Goal: Share content: Share content

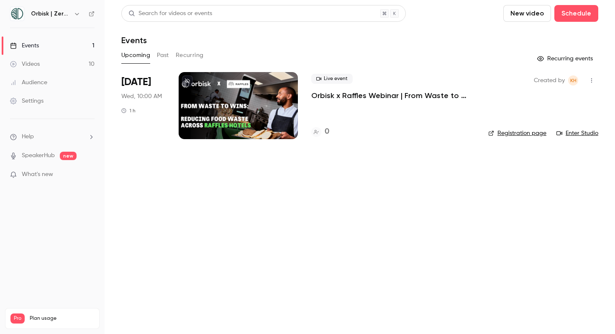
click at [510, 133] on link "Registration page" at bounding box center [517, 133] width 58 height 8
click at [394, 92] on p "Orbisk x Raffles Webinar | From Waste to Wins: Reducing Food Waste Across Raffl…" at bounding box center [393, 95] width 164 height 10
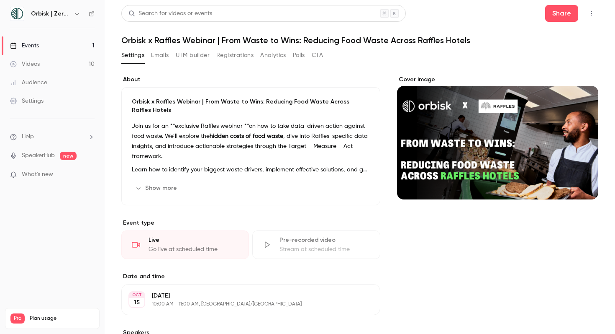
click at [224, 56] on button "Registrations" at bounding box center [234, 55] width 37 height 13
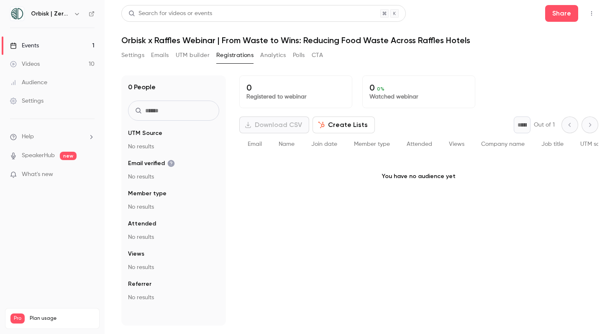
click at [306, 94] on p "Registered to webinar" at bounding box center [295, 96] width 99 height 8
click at [283, 59] on button "Analytics" at bounding box center [273, 55] width 26 height 13
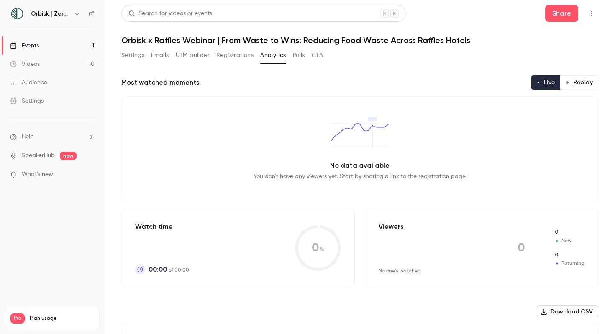
click at [176, 57] on button "UTM builder" at bounding box center [193, 55] width 34 height 13
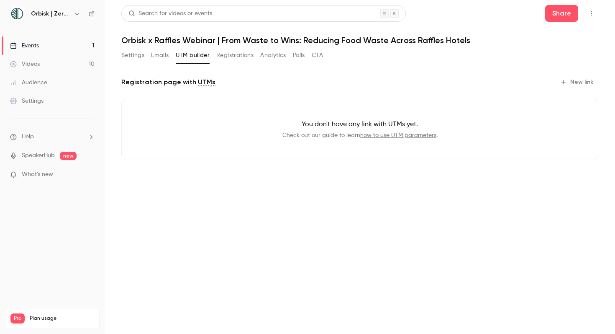
click at [160, 56] on button "Emails" at bounding box center [160, 55] width 18 height 13
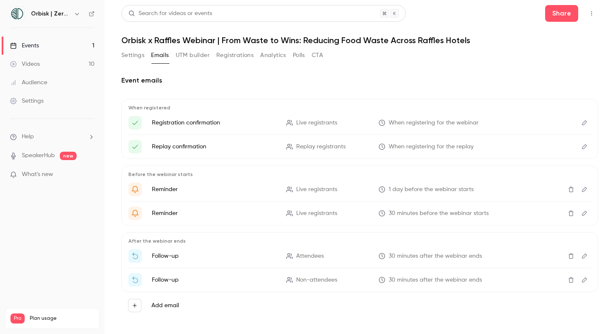
click at [587, 123] on icon "Edit" at bounding box center [584, 123] width 7 height 6
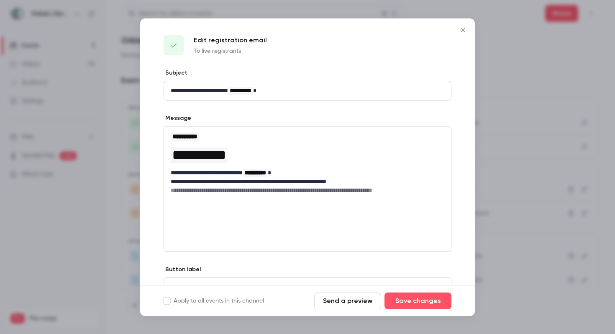
scroll to position [42, 0]
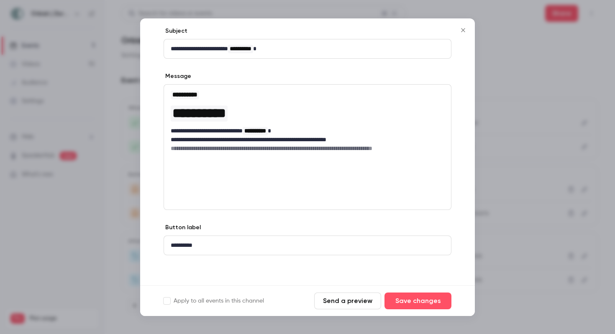
click at [464, 33] on button "Close" at bounding box center [463, 30] width 17 height 17
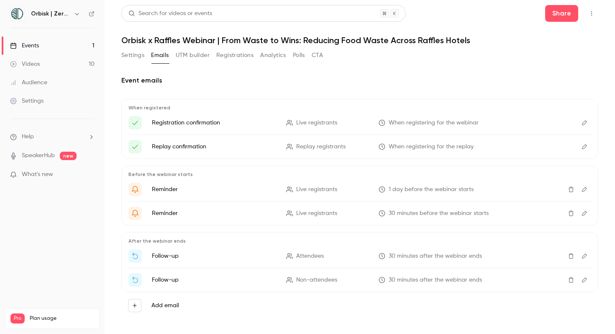
click at [191, 59] on button "UTM builder" at bounding box center [193, 55] width 34 height 13
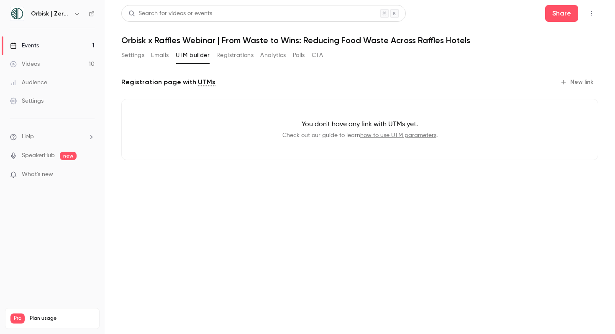
click at [158, 52] on button "Emails" at bounding box center [160, 55] width 18 height 13
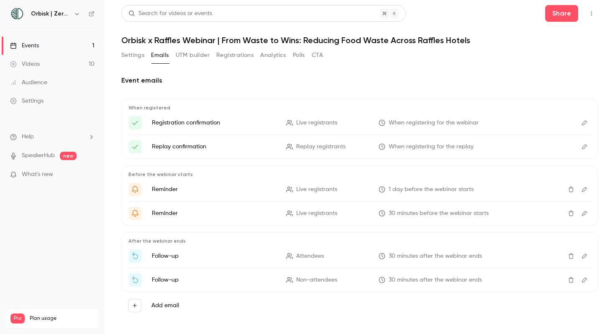
click at [140, 54] on button "Settings" at bounding box center [132, 55] width 23 height 13
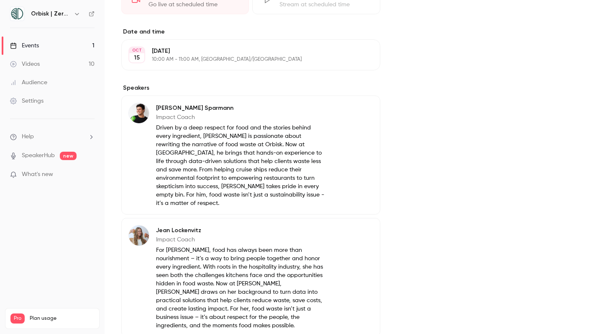
scroll to position [320, 0]
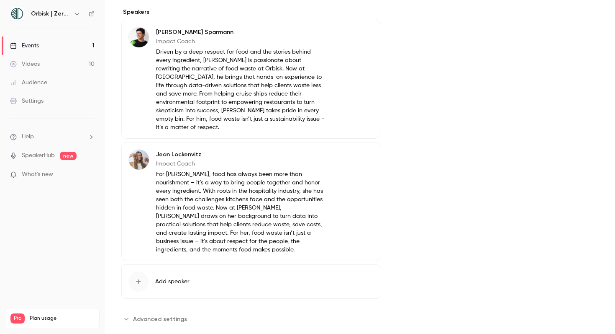
click at [84, 42] on link "Events 1" at bounding box center [52, 45] width 105 height 18
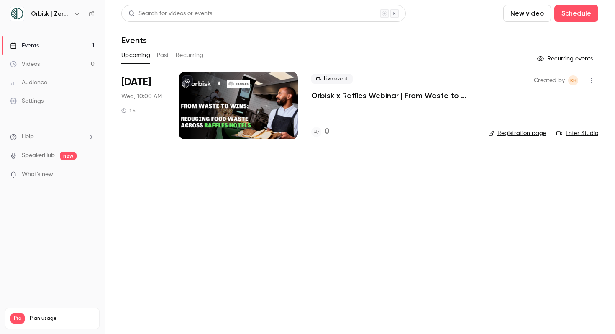
click at [51, 77] on link "Audience" at bounding box center [52, 82] width 105 height 18
click at [274, 101] on div at bounding box center [238, 105] width 119 height 67
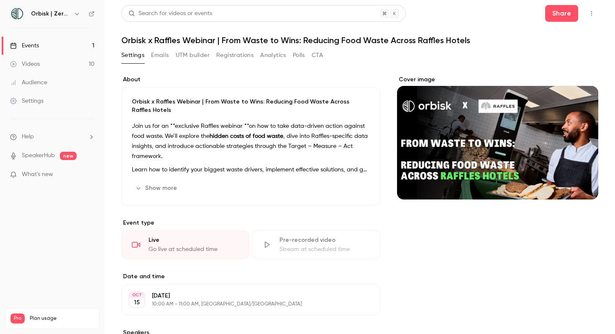
click at [164, 58] on button "Emails" at bounding box center [160, 55] width 18 height 13
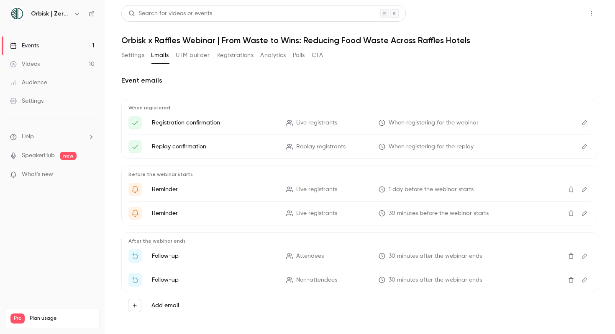
click at [555, 9] on button "Share" at bounding box center [561, 13] width 33 height 17
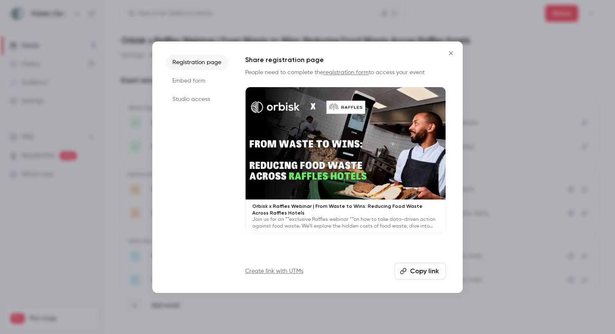
click at [410, 271] on button "Copy link" at bounding box center [420, 270] width 51 height 17
click at [197, 82] on li "Embed form" at bounding box center [197, 80] width 63 height 15
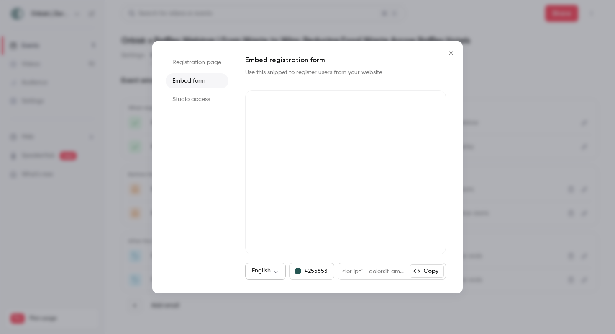
click at [279, 271] on body "Orbisk | Zero Food Waste Events 1 Videos 10 Audience Settings Help SpeakerHub n…" at bounding box center [307, 167] width 615 height 334
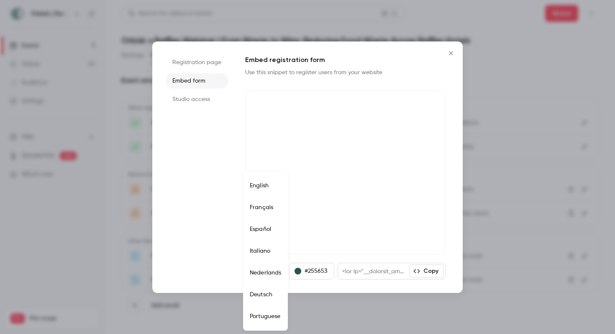
click at [344, 246] on div at bounding box center [307, 167] width 615 height 334
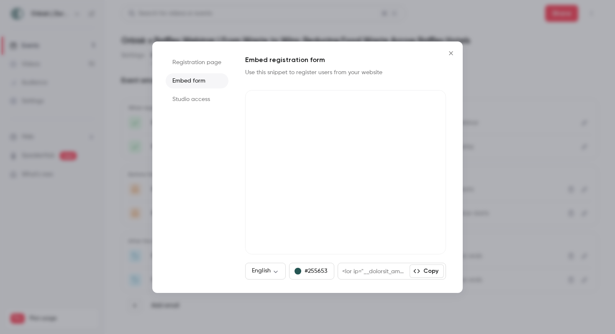
click at [310, 270] on button "#255653" at bounding box center [311, 270] width 45 height 17
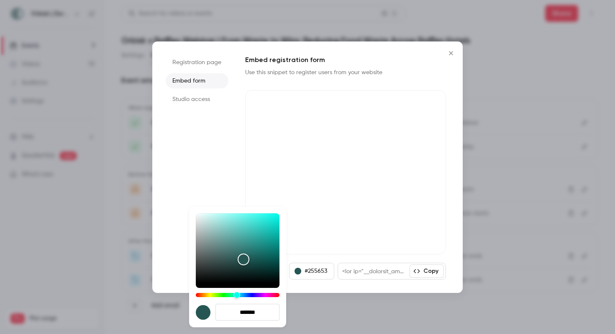
click at [310, 270] on div at bounding box center [307, 167] width 615 height 334
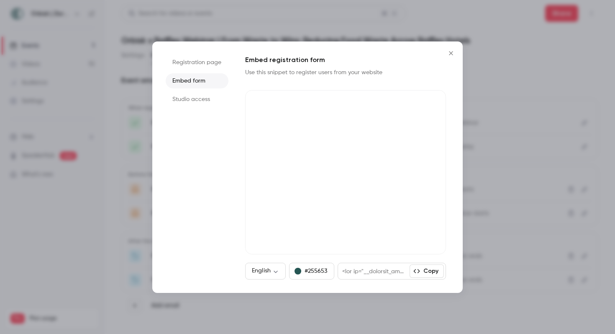
click at [370, 269] on div at bounding box center [374, 271] width 72 height 16
click at [207, 98] on li "Studio access" at bounding box center [197, 99] width 63 height 15
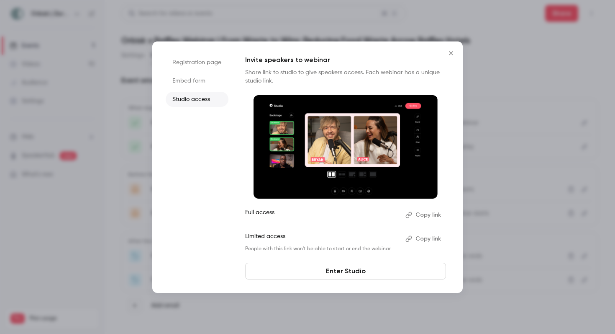
click at [198, 82] on li "Embed form" at bounding box center [197, 80] width 63 height 15
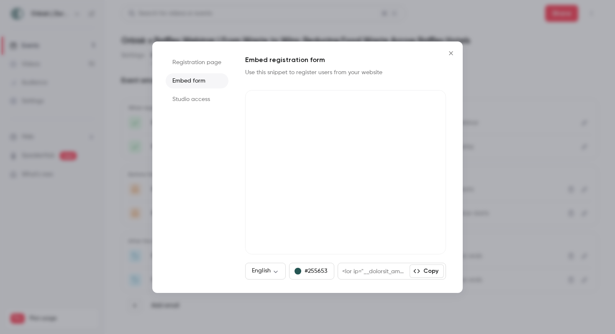
click at [168, 33] on div at bounding box center [307, 167] width 615 height 334
